Goal: Information Seeking & Learning: Understand process/instructions

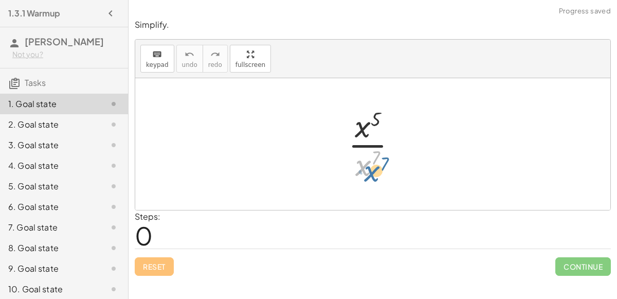
drag, startPoint x: 364, startPoint y: 168, endPoint x: 370, endPoint y: 174, distance: 8.4
click at [370, 174] on div at bounding box center [376, 143] width 67 height 79
drag, startPoint x: 364, startPoint y: 129, endPoint x: 381, endPoint y: 169, distance: 44.0
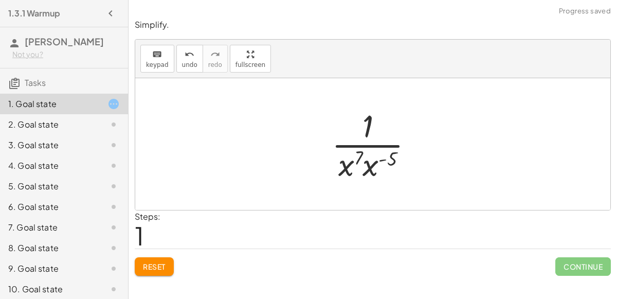
click at [376, 162] on div at bounding box center [377, 143] width 100 height 79
click at [368, 155] on div at bounding box center [376, 143] width 93 height 79
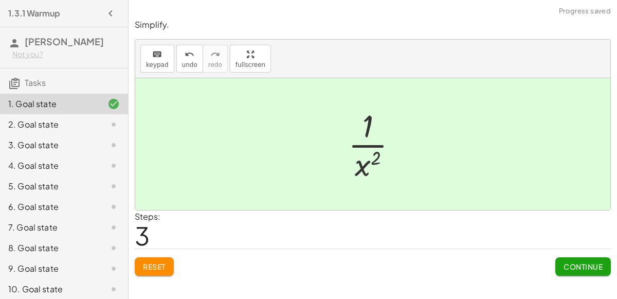
click at [557, 268] on button "Continue" at bounding box center [584, 266] width 56 height 19
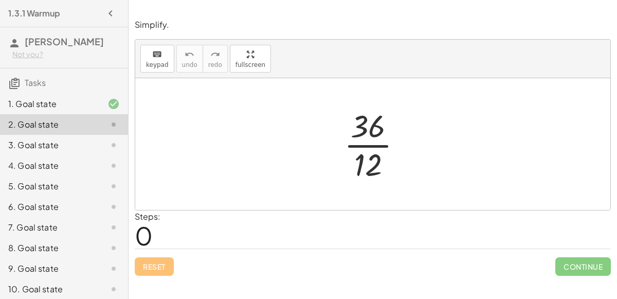
click at [375, 150] on div at bounding box center [377, 143] width 77 height 79
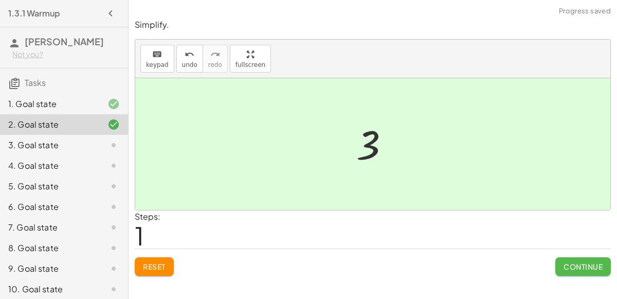
click at [600, 274] on button "Continue" at bounding box center [584, 266] width 56 height 19
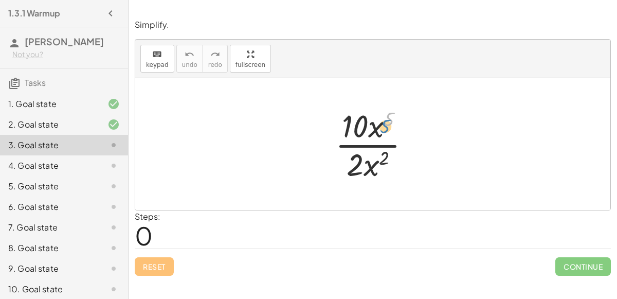
drag, startPoint x: 384, startPoint y: 125, endPoint x: 381, endPoint y: 130, distance: 5.9
click at [381, 130] on div at bounding box center [377, 143] width 94 height 79
drag, startPoint x: 376, startPoint y: 128, endPoint x: 391, endPoint y: 166, distance: 40.9
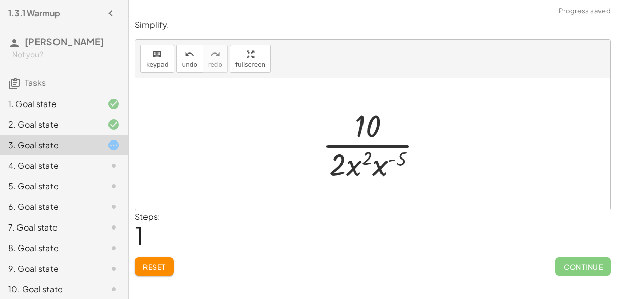
click at [388, 156] on div at bounding box center [376, 143] width 119 height 79
click at [374, 162] on div at bounding box center [376, 143] width 119 height 79
click at [382, 158] on div at bounding box center [377, 143] width 112 height 79
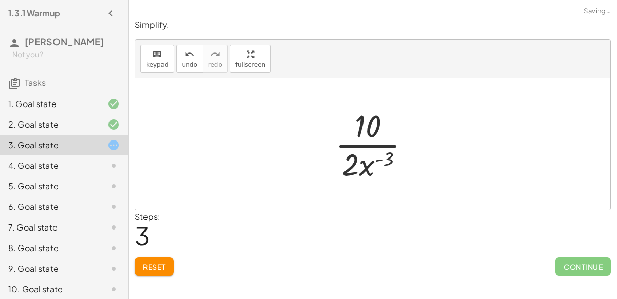
click at [371, 142] on div at bounding box center [377, 143] width 94 height 79
drag, startPoint x: 367, startPoint y: 162, endPoint x: 385, endPoint y: 119, distance: 45.7
click at [385, 119] on div at bounding box center [377, 143] width 94 height 79
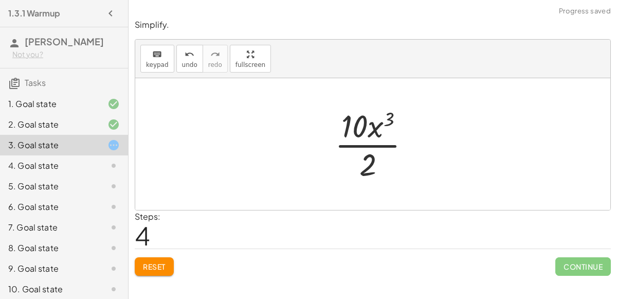
click at [377, 125] on div at bounding box center [377, 143] width 94 height 79
click at [377, 151] on div at bounding box center [377, 143] width 94 height 79
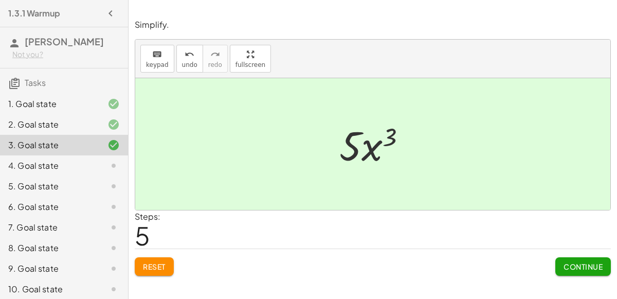
click at [144, 266] on span "Reset" at bounding box center [154, 266] width 23 height 9
click at [598, 265] on span "Continue" at bounding box center [583, 266] width 39 height 9
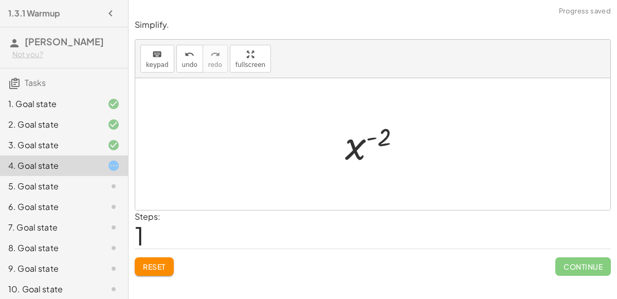
click at [168, 260] on button "Reset" at bounding box center [154, 266] width 39 height 19
click at [172, 271] on button "Reset" at bounding box center [154, 266] width 39 height 19
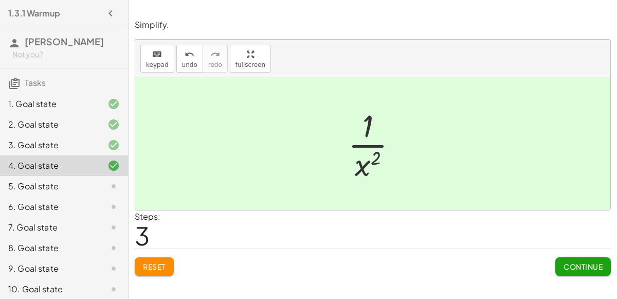
click at [157, 259] on button "Reset" at bounding box center [154, 266] width 39 height 19
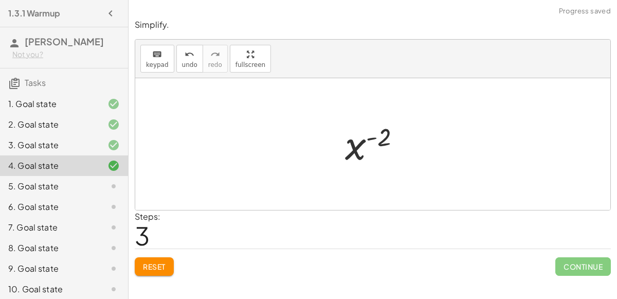
click at [170, 260] on button "Reset" at bounding box center [154, 266] width 39 height 19
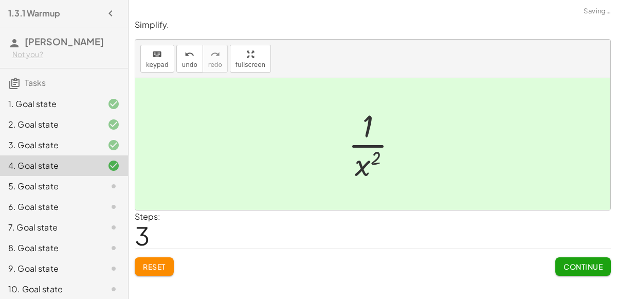
click at [592, 265] on span "Continue" at bounding box center [583, 266] width 39 height 9
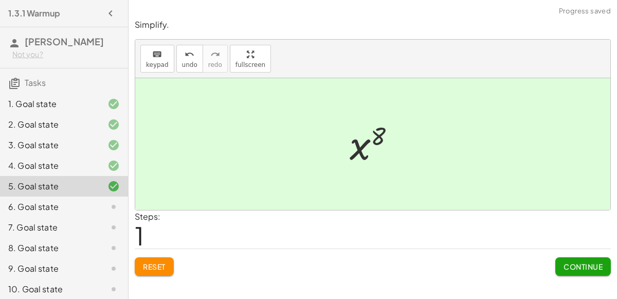
click at [576, 259] on button "Continue" at bounding box center [584, 266] width 56 height 19
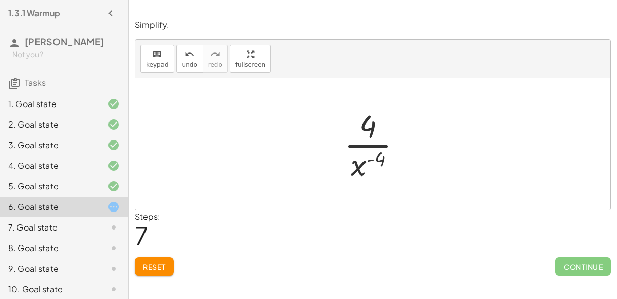
click at [161, 264] on span "Reset" at bounding box center [154, 266] width 23 height 9
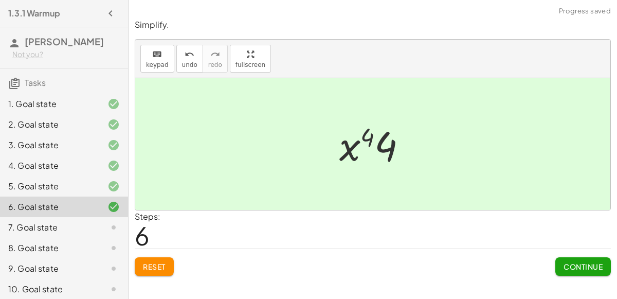
click at [572, 265] on span "Continue" at bounding box center [583, 266] width 39 height 9
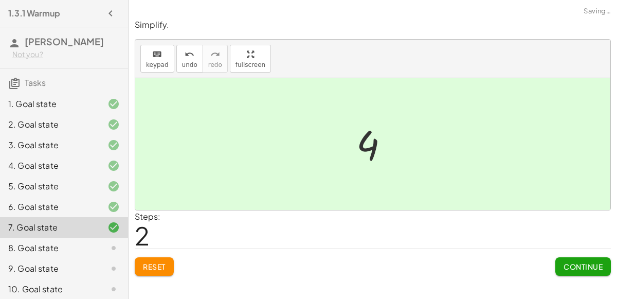
click at [584, 271] on button "Continue" at bounding box center [584, 266] width 56 height 19
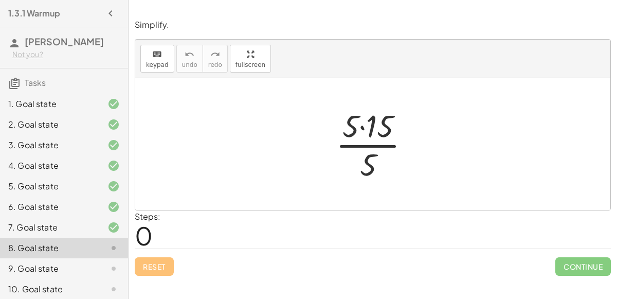
click at [617, 183] on div "Simplify. keyboard keypad undo undo redo redo fullscreen · 5 · 15 · 5 × Steps: …" at bounding box center [373, 147] width 489 height 269
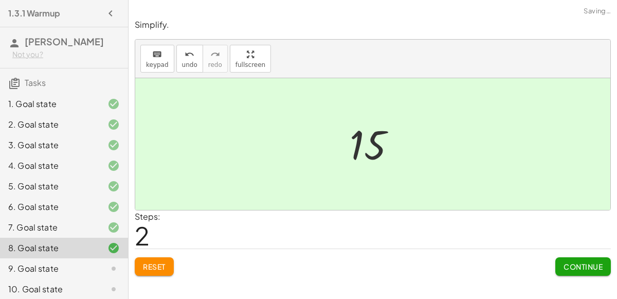
click at [579, 266] on span "Continue" at bounding box center [583, 266] width 39 height 9
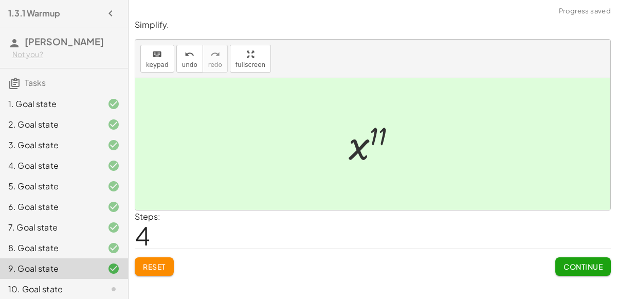
click at [573, 274] on button "Continue" at bounding box center [584, 266] width 56 height 19
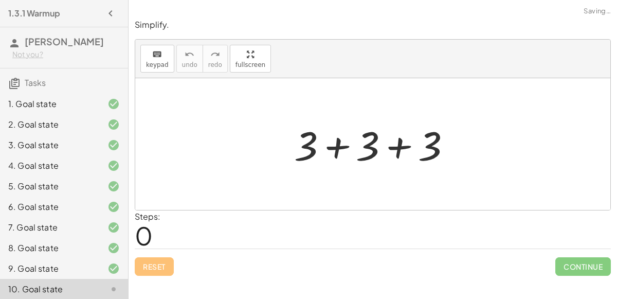
click at [101, 265] on div at bounding box center [105, 268] width 29 height 12
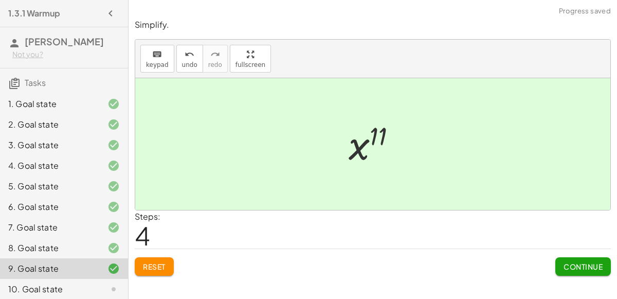
click at [160, 258] on button "Reset" at bounding box center [154, 266] width 39 height 19
click at [571, 262] on span "Continue" at bounding box center [583, 266] width 39 height 9
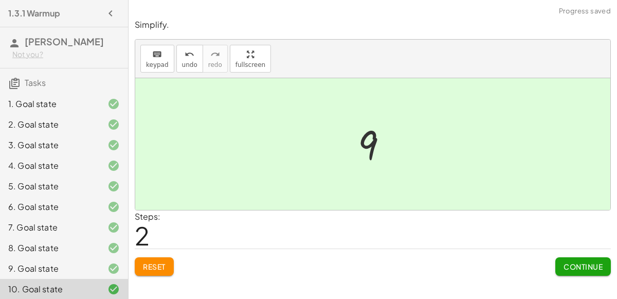
click at [569, 262] on span "Continue" at bounding box center [583, 266] width 39 height 9
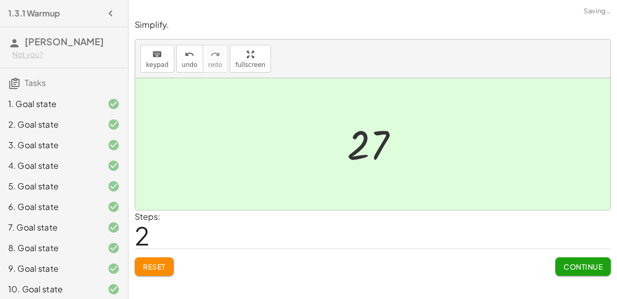
click at [591, 265] on span "Continue" at bounding box center [583, 266] width 39 height 9
click at [564, 267] on span "Continue" at bounding box center [583, 266] width 39 height 9
click at [580, 257] on button "Continue" at bounding box center [584, 266] width 56 height 19
click at [559, 263] on button "Continue" at bounding box center [584, 266] width 56 height 19
click at [588, 273] on button "Continue" at bounding box center [584, 266] width 56 height 19
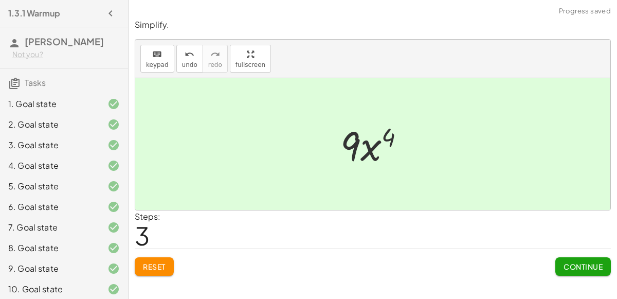
click at [591, 273] on button "Continue" at bounding box center [584, 266] width 56 height 19
click at [583, 269] on span "Continue" at bounding box center [583, 266] width 39 height 9
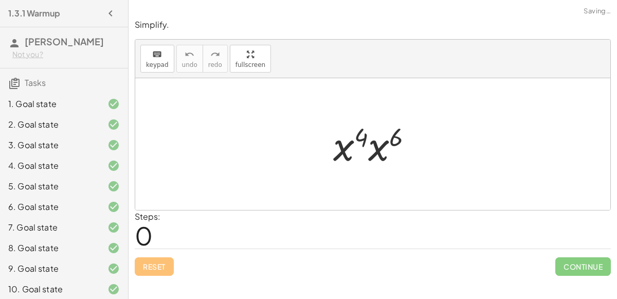
click at [579, 253] on div "Continue" at bounding box center [584, 262] width 56 height 27
click at [588, 263] on span "Continue" at bounding box center [584, 266] width 56 height 19
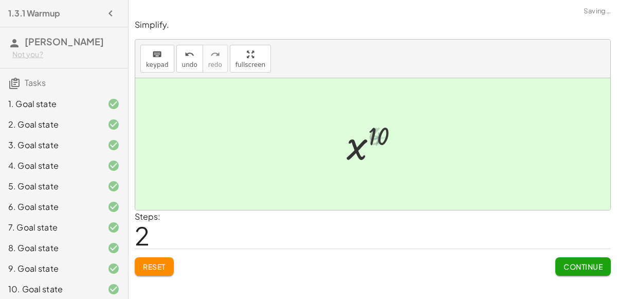
click at [575, 273] on button "Continue" at bounding box center [584, 266] width 56 height 19
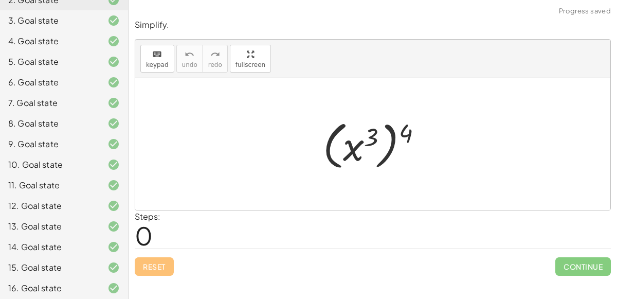
scroll to position [230, 0]
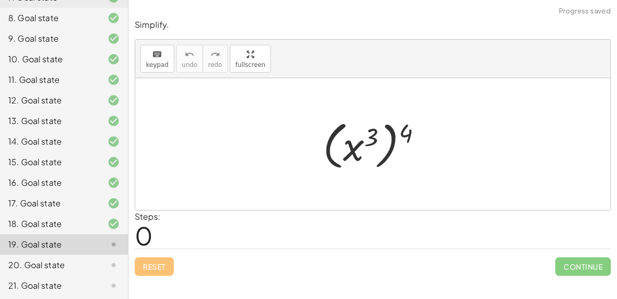
click at [109, 220] on icon at bounding box center [114, 224] width 12 height 12
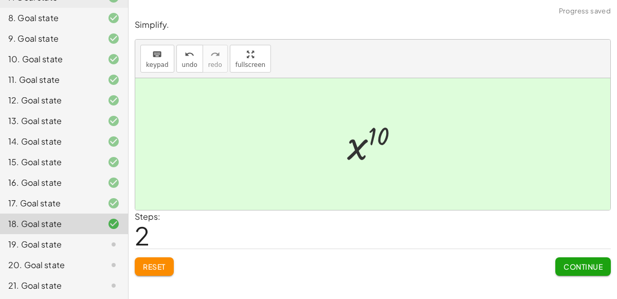
click at [103, 245] on div at bounding box center [105, 244] width 29 height 12
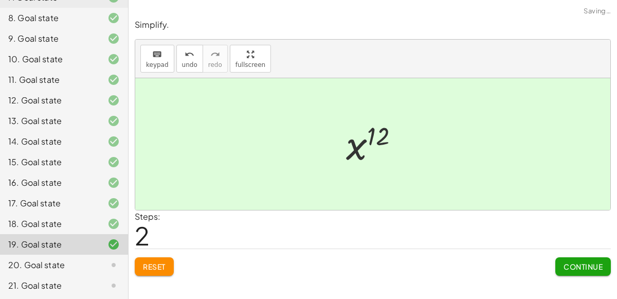
click at [581, 270] on span "Continue" at bounding box center [583, 266] width 39 height 9
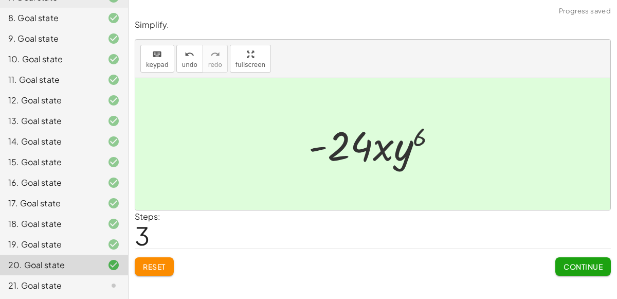
click at [583, 273] on button "Continue" at bounding box center [584, 266] width 56 height 19
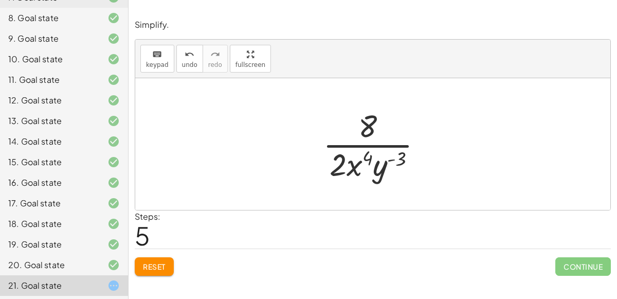
click at [163, 269] on span "Reset" at bounding box center [154, 266] width 23 height 9
click at [173, 260] on button "Reset" at bounding box center [154, 266] width 39 height 19
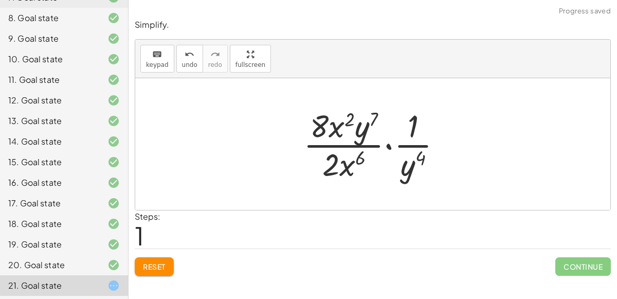
click at [153, 258] on button "Reset" at bounding box center [154, 266] width 39 height 19
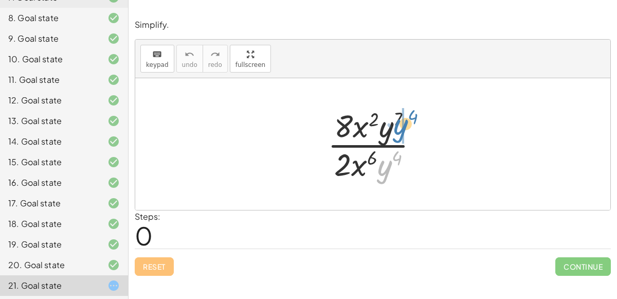
drag, startPoint x: 383, startPoint y: 169, endPoint x: 399, endPoint y: 128, distance: 44.1
click at [399, 128] on div at bounding box center [378, 143] width 110 height 79
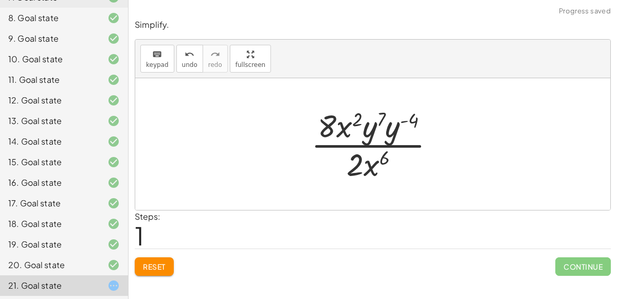
click at [365, 131] on div at bounding box center [377, 143] width 143 height 79
click at [386, 136] on div at bounding box center [377, 143] width 143 height 79
click at [394, 121] on div at bounding box center [377, 143] width 137 height 79
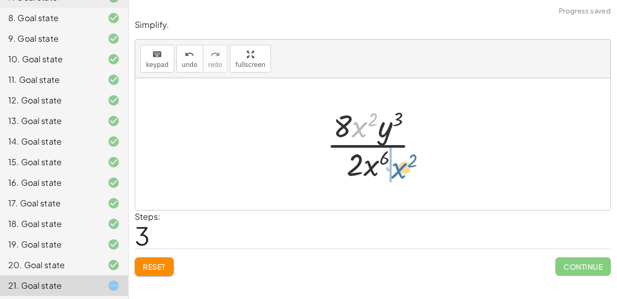
drag, startPoint x: 355, startPoint y: 129, endPoint x: 395, endPoint y: 170, distance: 56.8
click at [395, 170] on div at bounding box center [377, 143] width 111 height 79
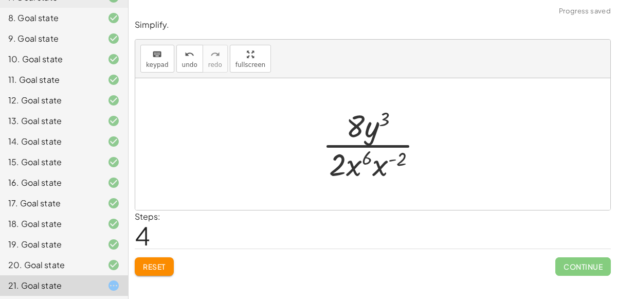
click at [378, 169] on div at bounding box center [376, 143] width 119 height 79
click at [380, 162] on div at bounding box center [377, 143] width 112 height 79
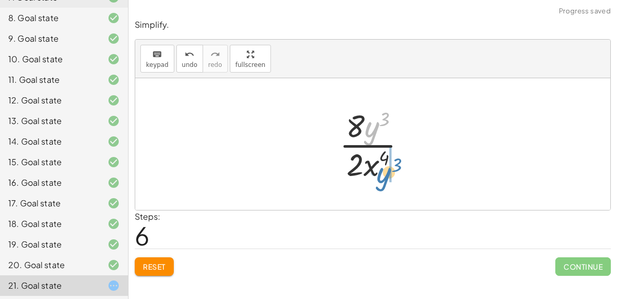
drag, startPoint x: 375, startPoint y: 122, endPoint x: 386, endPoint y: 168, distance: 47.3
click at [386, 168] on div at bounding box center [376, 143] width 85 height 79
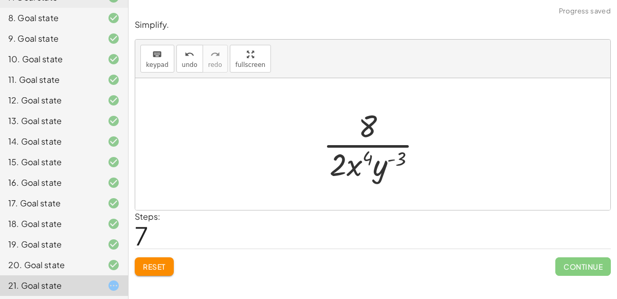
click at [371, 168] on div at bounding box center [377, 143] width 118 height 79
click at [374, 167] on div at bounding box center [377, 143] width 118 height 79
click at [368, 158] on div at bounding box center [377, 143] width 118 height 79
drag, startPoint x: 368, startPoint y: 158, endPoint x: 409, endPoint y: 159, distance: 41.2
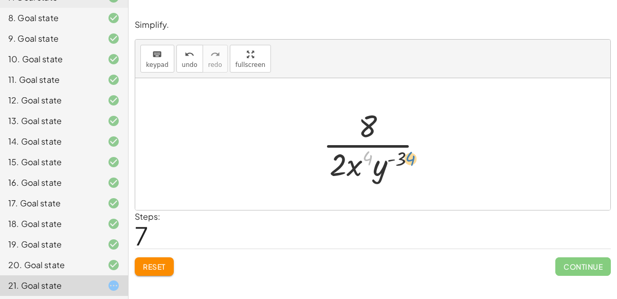
click at [409, 159] on div at bounding box center [377, 143] width 118 height 79
click at [391, 161] on div at bounding box center [377, 143] width 118 height 79
click at [346, 166] on div at bounding box center [377, 143] width 118 height 79
drag, startPoint x: 381, startPoint y: 171, endPoint x: 356, endPoint y: 136, distance: 42.4
click at [356, 136] on div at bounding box center [377, 143] width 118 height 79
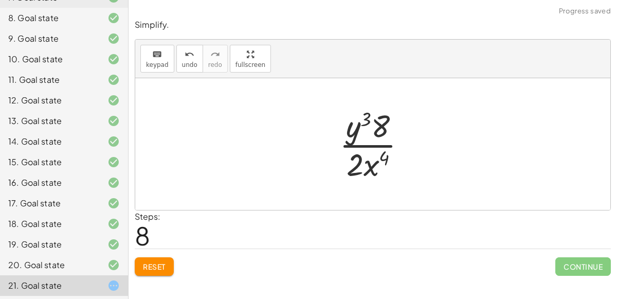
click at [369, 126] on div at bounding box center [376, 143] width 85 height 79
drag, startPoint x: 349, startPoint y: 131, endPoint x: 375, endPoint y: 126, distance: 25.8
click at [375, 126] on div at bounding box center [376, 143] width 85 height 79
click at [364, 128] on div at bounding box center [376, 143] width 85 height 79
click at [376, 126] on div at bounding box center [376, 143] width 85 height 79
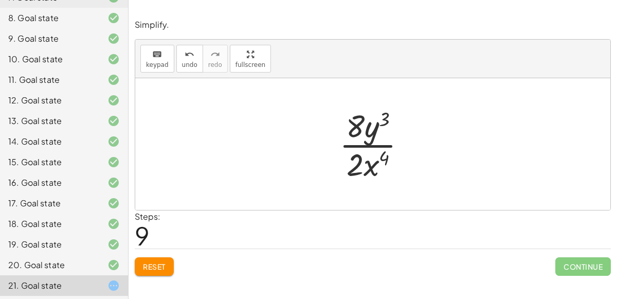
click at [163, 262] on span "Reset" at bounding box center [154, 266] width 23 height 9
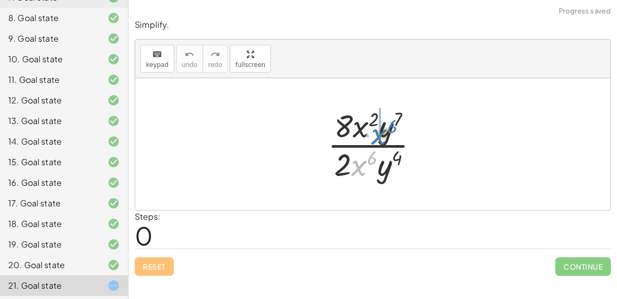
drag, startPoint x: 356, startPoint y: 157, endPoint x: 376, endPoint y: 126, distance: 37.0
click at [376, 126] on div at bounding box center [378, 143] width 110 height 79
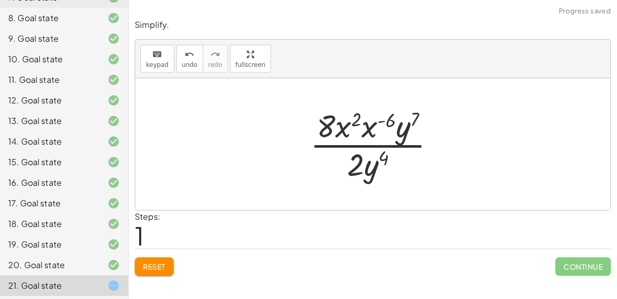
click at [357, 127] on div at bounding box center [377, 143] width 144 height 79
click at [361, 129] on div at bounding box center [377, 143] width 144 height 79
click at [364, 128] on div at bounding box center [377, 143] width 144 height 79
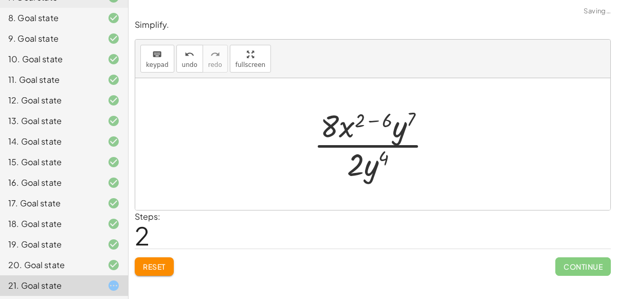
click at [368, 118] on div at bounding box center [377, 143] width 137 height 79
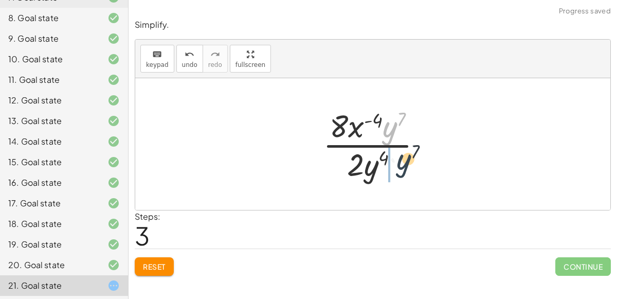
drag, startPoint x: 389, startPoint y: 131, endPoint x: 401, endPoint y: 168, distance: 38.4
click at [401, 168] on div at bounding box center [377, 143] width 118 height 79
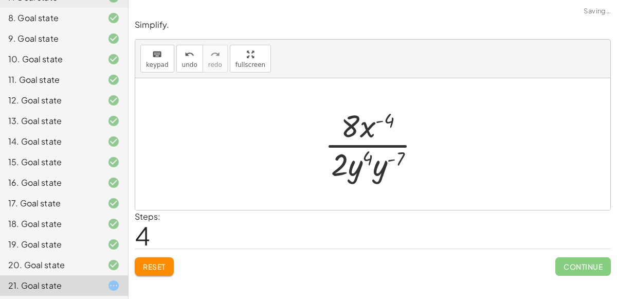
click at [380, 171] on div at bounding box center [376, 143] width 115 height 79
click at [383, 162] on div at bounding box center [377, 143] width 109 height 79
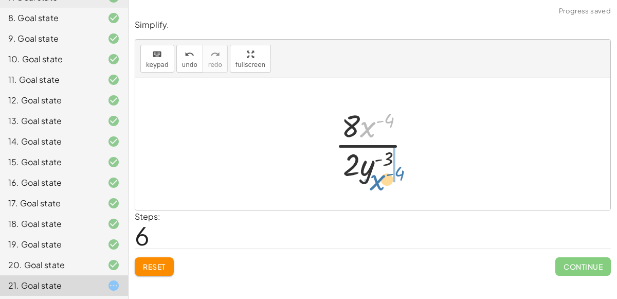
drag, startPoint x: 367, startPoint y: 129, endPoint x: 378, endPoint y: 183, distance: 55.0
click at [378, 183] on div "· 8 · x 2 · y 7 · 2 · x 6 · y 4 · 8 · x 2 · x ( - 6 ) · y 7 · 2 · y 4 · 8 · x (…" at bounding box center [373, 144] width 108 height 84
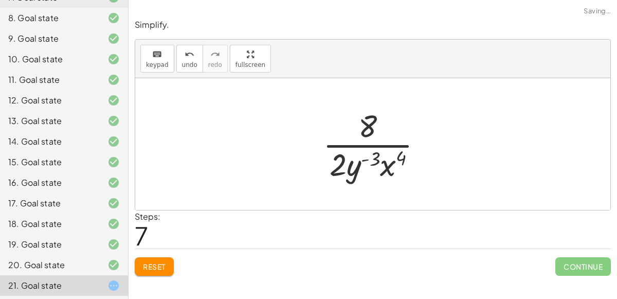
click at [395, 156] on div at bounding box center [377, 143] width 118 height 79
drag, startPoint x: 391, startPoint y: 165, endPoint x: 388, endPoint y: 130, distance: 35.2
click at [388, 130] on div at bounding box center [377, 143] width 118 height 79
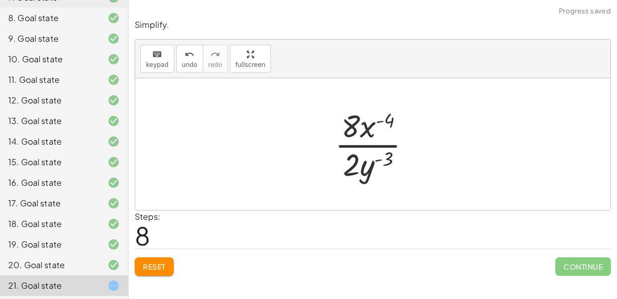
click at [383, 120] on div at bounding box center [377, 143] width 95 height 79
drag, startPoint x: 369, startPoint y: 166, endPoint x: 364, endPoint y: 126, distance: 40.5
click at [364, 126] on div at bounding box center [377, 143] width 95 height 79
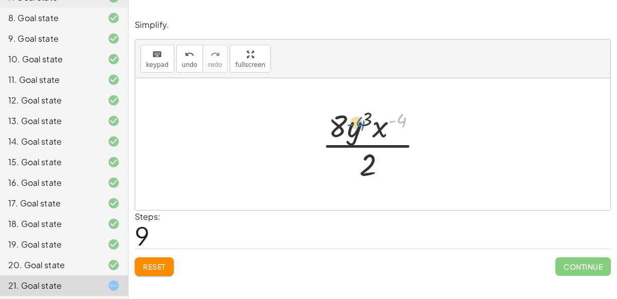
drag, startPoint x: 397, startPoint y: 121, endPoint x: 355, endPoint y: 122, distance: 41.7
click at [355, 122] on div at bounding box center [377, 143] width 120 height 79
click at [389, 139] on div at bounding box center [377, 143] width 120 height 79
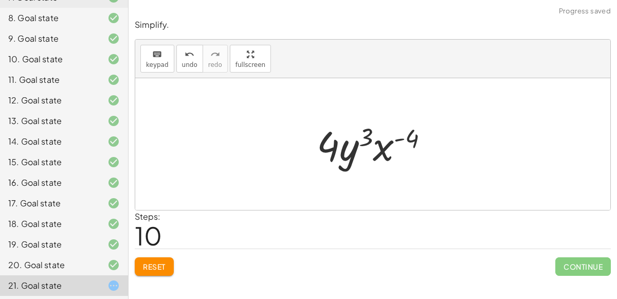
click at [388, 140] on div at bounding box center [377, 144] width 131 height 53
click at [404, 137] on div at bounding box center [377, 144] width 131 height 53
click at [174, 263] on div "Reset Continue" at bounding box center [373, 261] width 476 height 27
click at [172, 264] on button "Reset" at bounding box center [154, 266] width 39 height 19
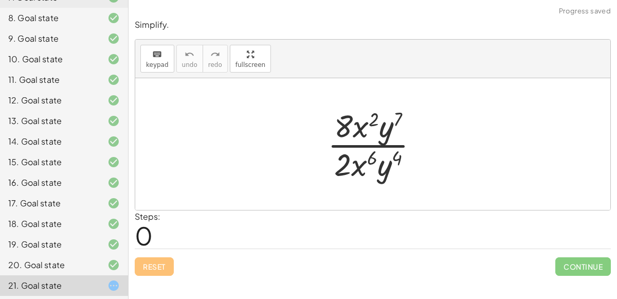
click at [361, 147] on div at bounding box center [378, 143] width 110 height 79
drag, startPoint x: 362, startPoint y: 161, endPoint x: 377, endPoint y: 117, distance: 46.0
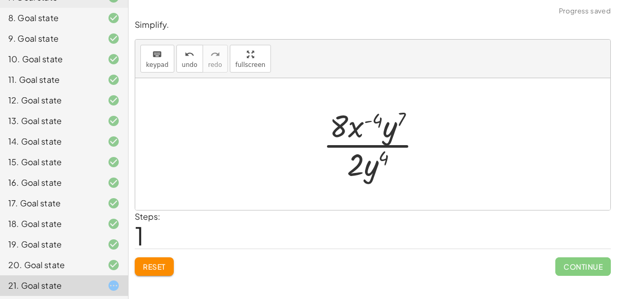
click at [362, 143] on div at bounding box center [377, 143] width 118 height 79
drag, startPoint x: 371, startPoint y: 170, endPoint x: 376, endPoint y: 140, distance: 30.2
click at [376, 140] on div at bounding box center [377, 143] width 118 height 79
click at [361, 145] on div at bounding box center [377, 143] width 120 height 79
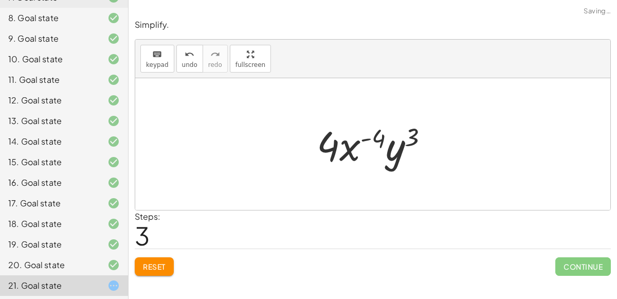
click at [369, 139] on div at bounding box center [377, 144] width 131 height 53
click at [388, 144] on div at bounding box center [377, 144] width 131 height 53
click at [147, 262] on span "Reset" at bounding box center [154, 266] width 23 height 9
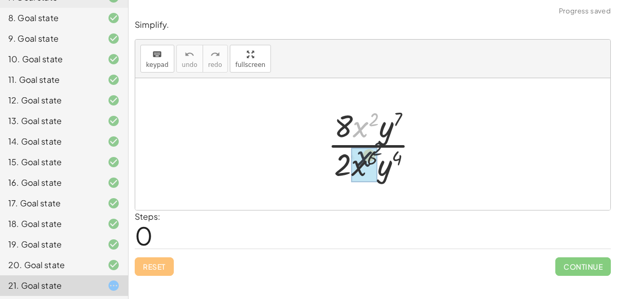
drag, startPoint x: 357, startPoint y: 124, endPoint x: 361, endPoint y: 154, distance: 30.6
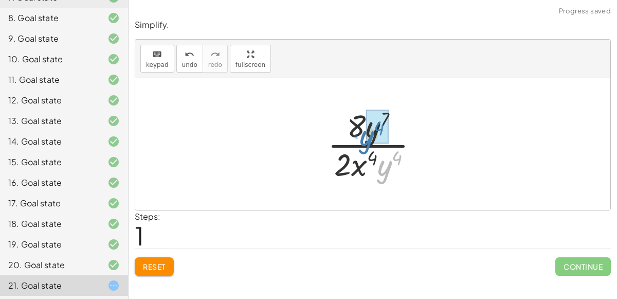
drag, startPoint x: 383, startPoint y: 176, endPoint x: 366, endPoint y: 146, distance: 35.0
click at [366, 146] on div at bounding box center [378, 143] width 110 height 79
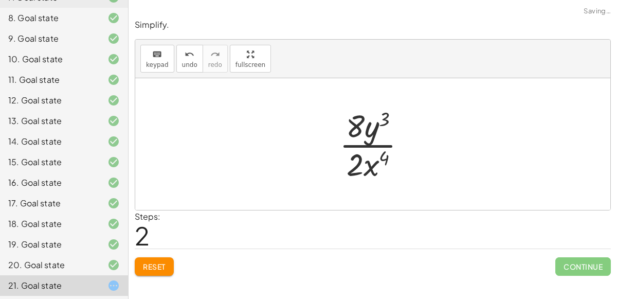
click at [366, 147] on div at bounding box center [376, 143] width 85 height 79
click at [366, 145] on div at bounding box center [376, 143] width 85 height 79
drag, startPoint x: 371, startPoint y: 132, endPoint x: 377, endPoint y: 139, distance: 9.9
click at [377, 139] on div at bounding box center [376, 143] width 85 height 79
drag, startPoint x: 369, startPoint y: 165, endPoint x: 385, endPoint y: 120, distance: 47.3
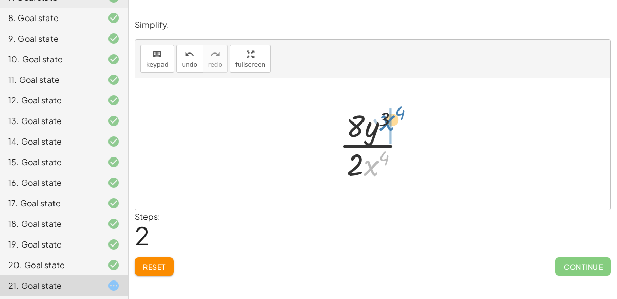
click at [385, 120] on div at bounding box center [376, 143] width 85 height 79
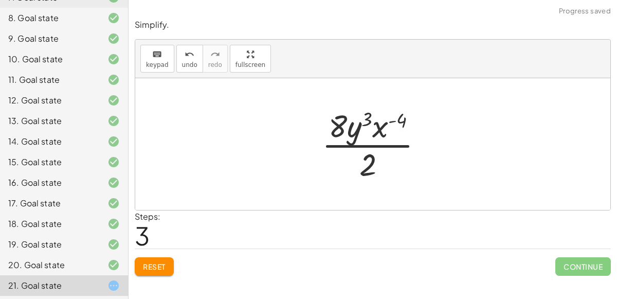
click at [381, 139] on div at bounding box center [377, 143] width 120 height 79
click at [381, 141] on div at bounding box center [377, 143] width 120 height 79
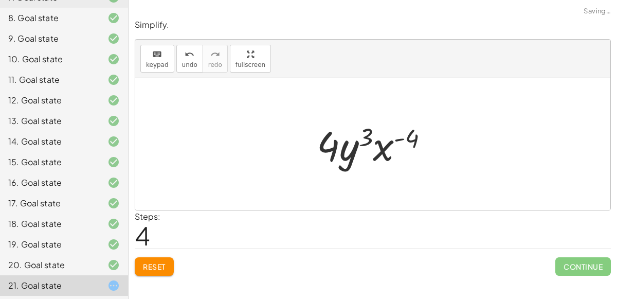
click at [358, 143] on div at bounding box center [377, 144] width 131 height 53
drag, startPoint x: 376, startPoint y: 148, endPoint x: 332, endPoint y: 151, distance: 43.3
click at [332, 151] on div at bounding box center [377, 144] width 131 height 53
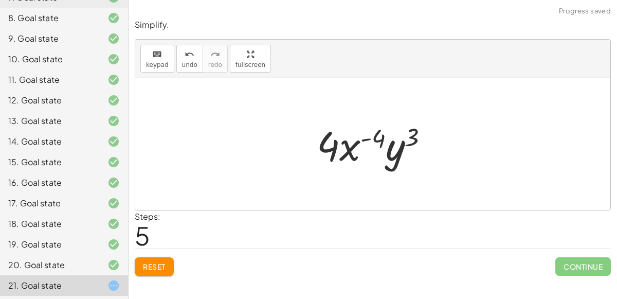
click at [373, 136] on div at bounding box center [377, 144] width 131 height 53
click at [390, 147] on div at bounding box center [377, 144] width 131 height 53
click at [156, 265] on span "Reset" at bounding box center [154, 266] width 23 height 9
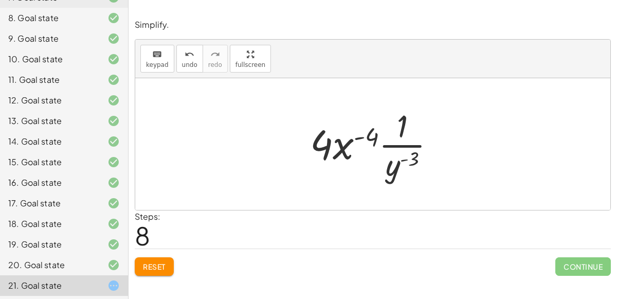
click at [161, 260] on button "Reset" at bounding box center [154, 266] width 39 height 19
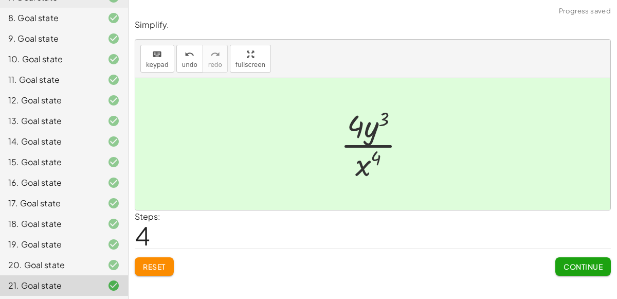
click at [574, 270] on span "Continue" at bounding box center [583, 266] width 39 height 9
